Goal: Find specific page/section: Find specific page/section

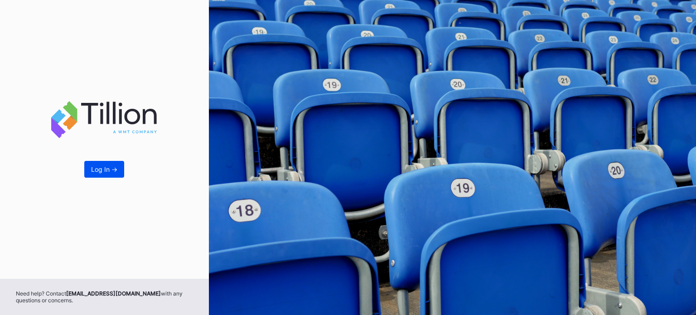
click at [98, 167] on div "Log In ->" at bounding box center [104, 169] width 26 height 8
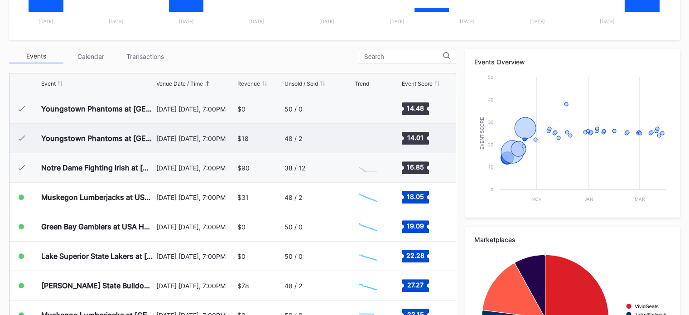
scroll to position [279, 0]
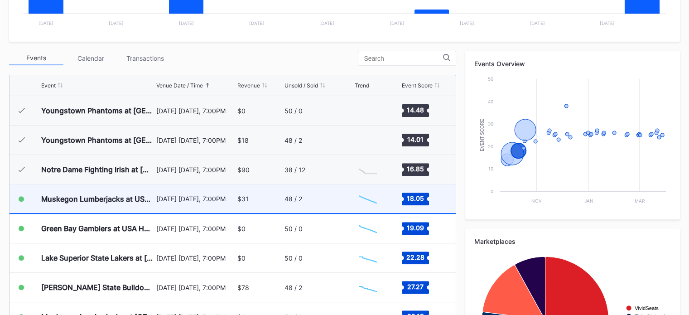
click at [296, 193] on div "48 / 2" at bounding box center [317, 198] width 67 height 29
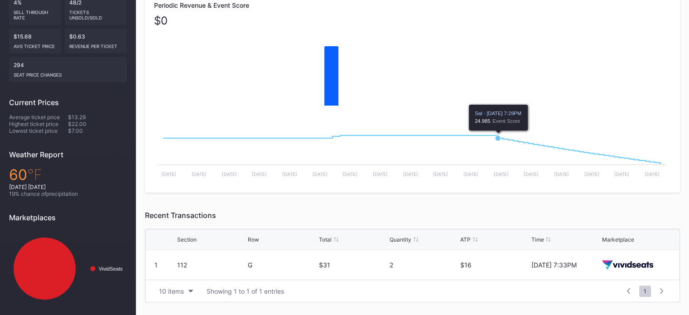
scroll to position [190, 0]
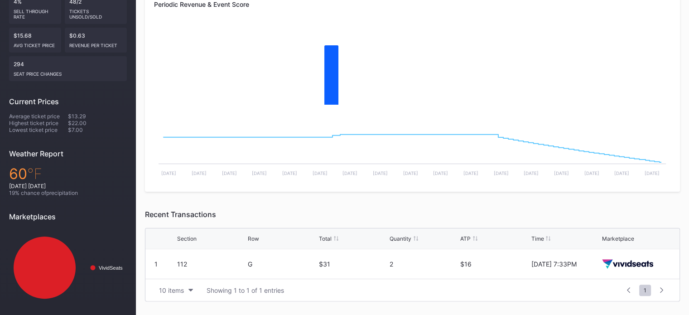
click at [331, 264] on div "$31" at bounding box center [353, 264] width 68 height 8
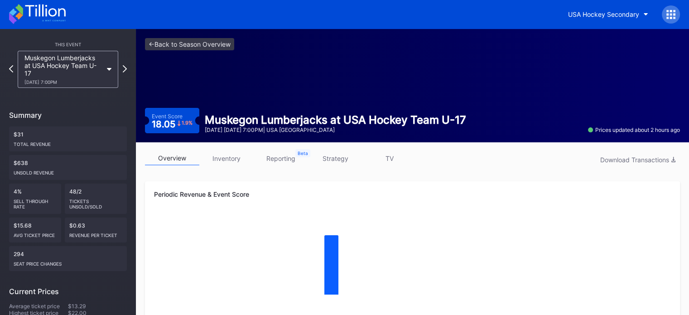
scroll to position [0, 0]
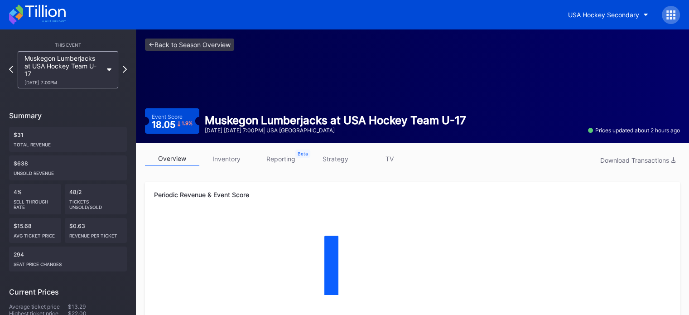
click at [222, 164] on link "inventory" at bounding box center [226, 159] width 54 height 14
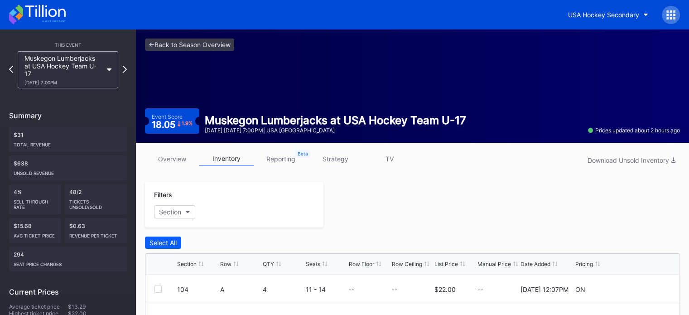
click at [265, 158] on link "reporting" at bounding box center [281, 159] width 54 height 14
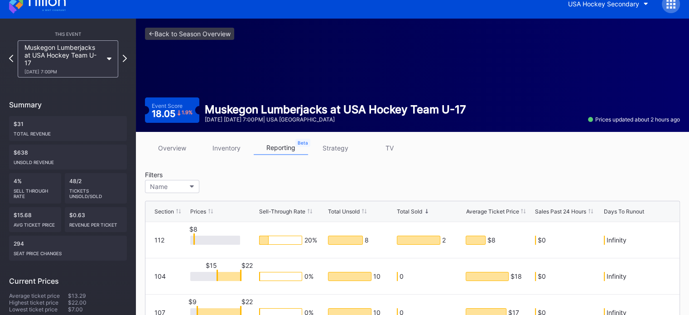
scroll to position [9, 0]
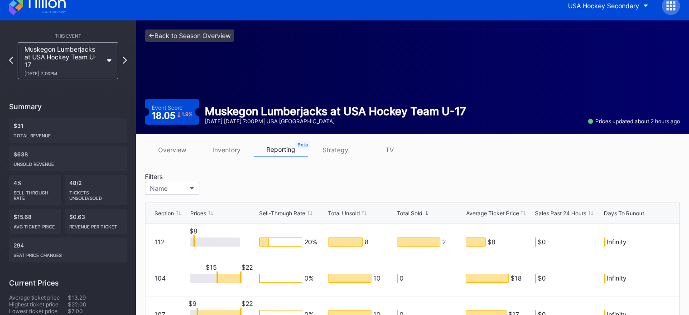
click at [326, 152] on link "strategy" at bounding box center [335, 150] width 54 height 14
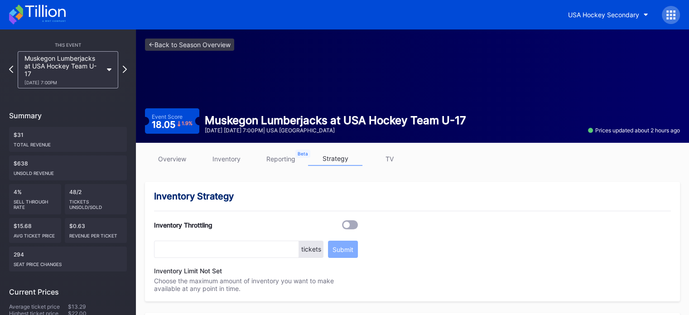
click at [389, 155] on link "TV" at bounding box center [389, 159] width 54 height 14
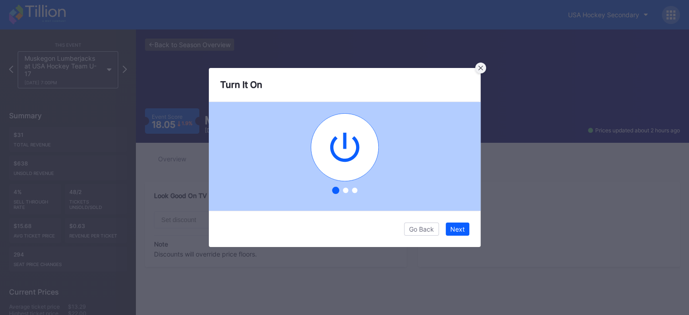
click at [479, 65] on div at bounding box center [480, 68] width 11 height 11
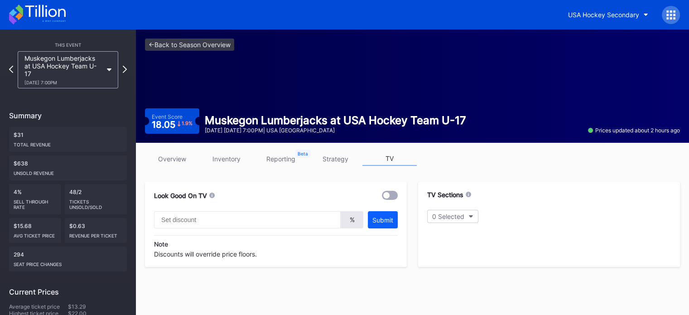
click at [184, 154] on link "overview" at bounding box center [172, 159] width 54 height 14
